Goal: Information Seeking & Learning: Learn about a topic

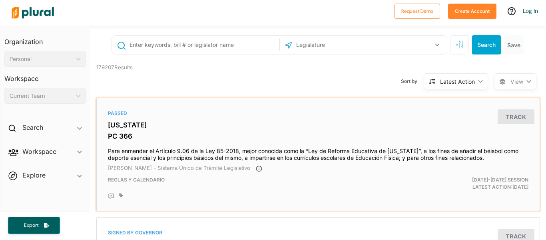
click at [288, 112] on div "Passed" at bounding box center [318, 113] width 421 height 7
click at [267, 88] on div "Sort by Latest Action ic_keyboard_arrow_down Relevance Latest Action Latest Act…" at bounding box center [361, 76] width 266 height 30
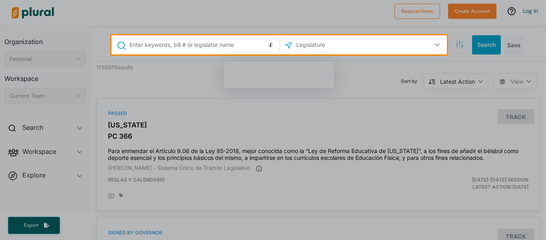
click at [198, 88] on div at bounding box center [273, 146] width 546 height 185
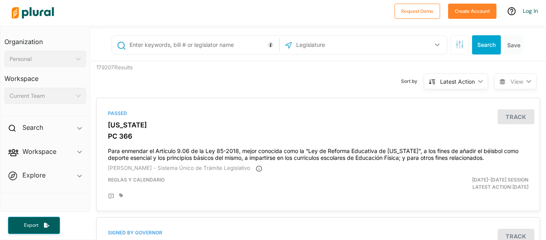
click at [318, 73] on div "Sort by Latest Action ic_keyboard_arrow_down Relevance Latest Action Latest Act…" at bounding box center [361, 76] width 266 height 30
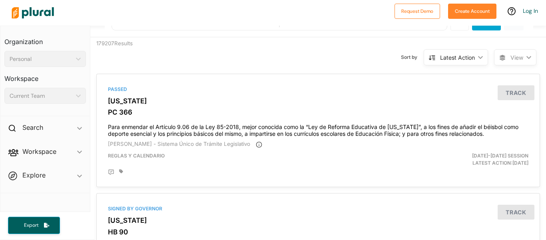
scroll to position [16, 0]
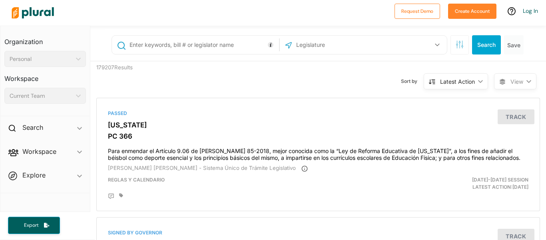
click at [240, 86] on div "Sort by Latest Action ic_keyboard_arrow_down Relevance Latest Action Latest Act…" at bounding box center [361, 76] width 266 height 30
click at [239, 45] on input "text" at bounding box center [203, 44] width 148 height 15
click at [375, 41] on input "text" at bounding box center [338, 44] width 86 height 15
click at [437, 45] on icon "button" at bounding box center [437, 44] width 5 height 3
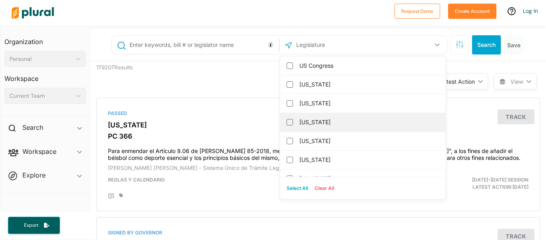
click at [321, 121] on label "[US_STATE]" at bounding box center [368, 122] width 138 height 12
click at [293, 121] on input "[US_STATE]" at bounding box center [290, 122] width 6 height 6
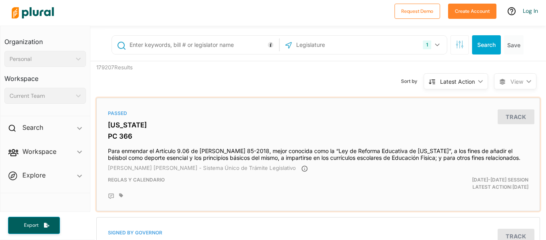
click at [207, 101] on div "Passed Puerto Rico PC 366 Para enmendar el Artículo 9.06 de la Ley 85-2018, mej…" at bounding box center [318, 154] width 437 height 106
click at [436, 45] on icon "button" at bounding box center [437, 45] width 4 height 3
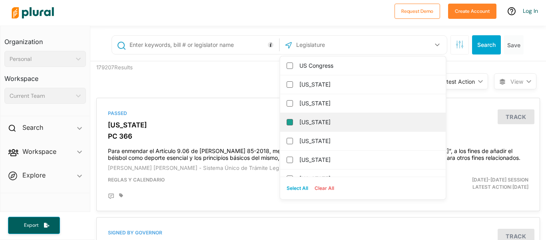
click at [288, 121] on input "[US_STATE]" at bounding box center [290, 122] width 6 height 6
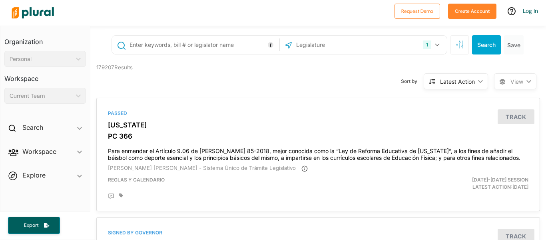
click at [244, 66] on div "Sort by Latest Action ic_keyboard_arrow_down Relevance Latest Action Latest Act…" at bounding box center [361, 76] width 266 height 30
click at [234, 48] on input "text" at bounding box center [203, 44] width 148 height 15
type input "[PERSON_NAME]"
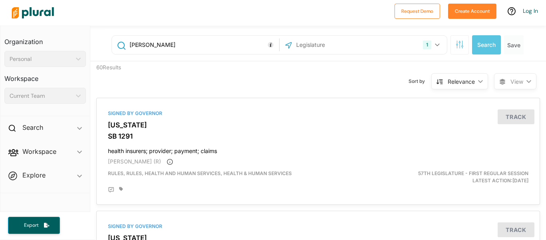
click at [205, 74] on div "60 Results Sort by Relevance ic_keyboard_arrow_down Relevance Latest Action Lat…" at bounding box center [318, 76] width 456 height 30
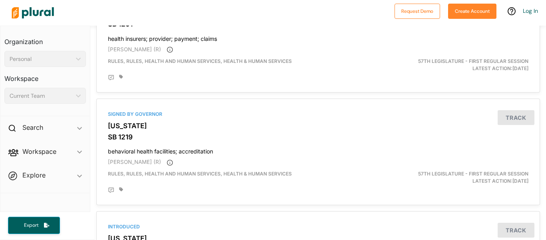
scroll to position [96, 0]
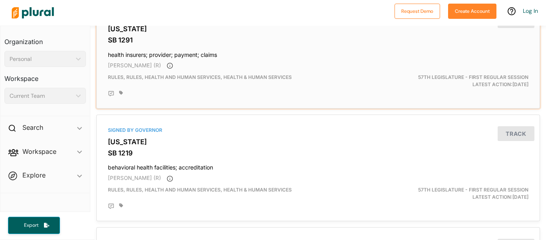
click at [125, 48] on h4 "health insurers; provider; payment; claims" at bounding box center [318, 53] width 421 height 11
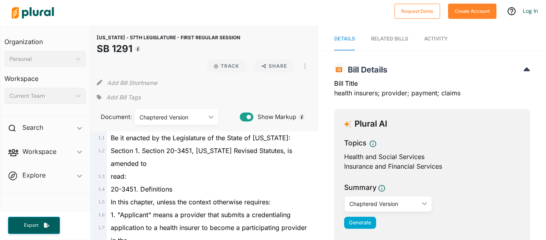
click at [494, 93] on div "Bill Title health insurers; provider; payment; claims" at bounding box center [432, 90] width 196 height 24
click at [323, 56] on div "Details RELATED BILLS Activity ARIZONA - 57TH LEGISLATURE - FIRST REGULAR SESSI…" at bounding box center [432, 229] width 228 height 407
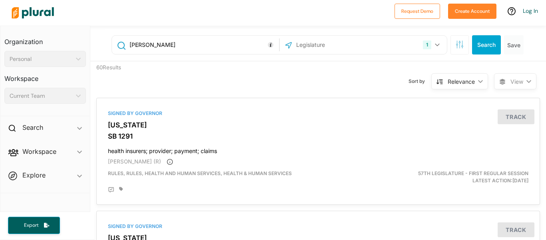
click at [214, 70] on div "60 Results Sort by Relevance ic_keyboard_arrow_down Relevance Latest Action Lat…" at bounding box center [318, 76] width 456 height 30
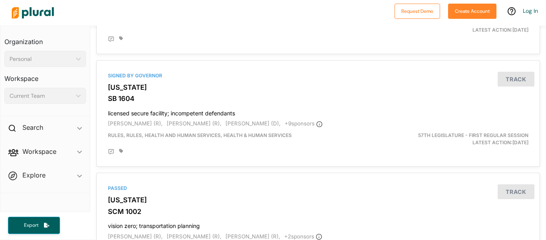
scroll to position [2431, 0]
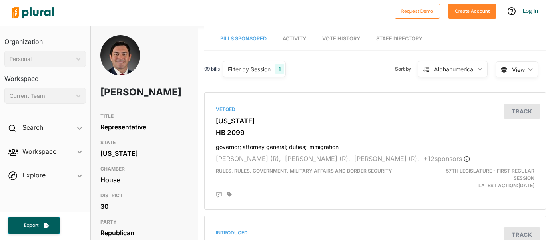
click at [182, 174] on h3 "CHAMBER" at bounding box center [144, 169] width 88 height 10
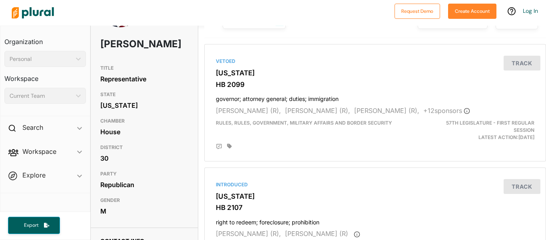
scroll to position [64, 0]
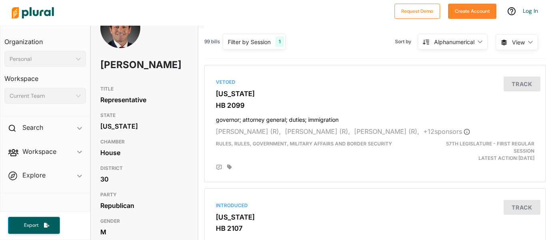
scroll to position [0, 0]
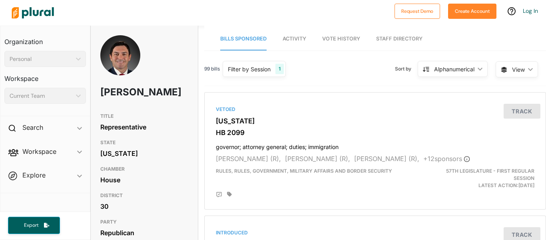
click at [186, 60] on div "Leo Biasiucci" at bounding box center [144, 72] width 107 height 74
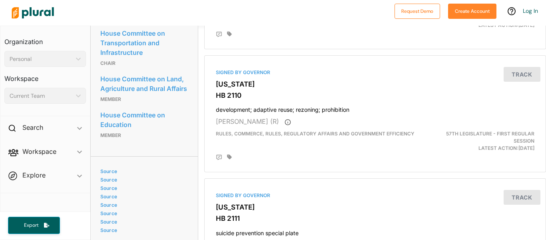
scroll to position [528, 0]
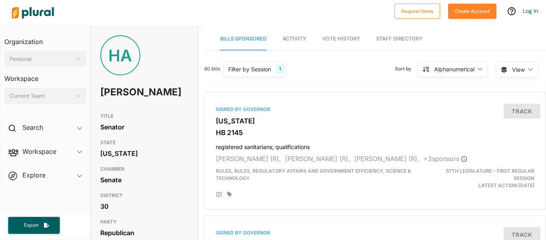
click at [190, 125] on div "TITLE Senator STATE [US_STATE] CHAMBER Senate DISTRICT 30 PARTY Republican GEND…" at bounding box center [144, 188] width 107 height 158
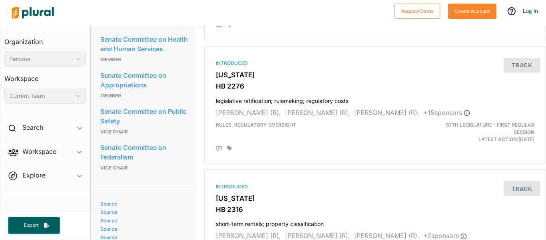
scroll to position [416, 0]
